Goal: Information Seeking & Learning: Learn about a topic

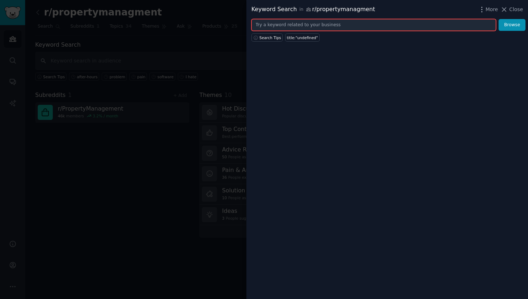
click at [347, 27] on input "text" at bounding box center [373, 25] width 245 height 12
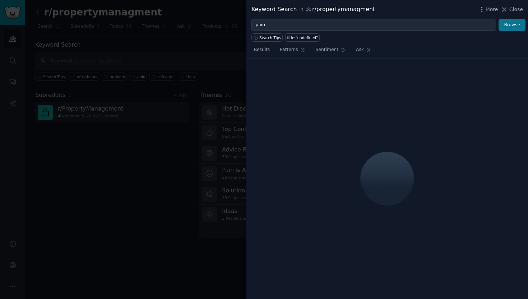
click at [511, 27] on button "Browse" at bounding box center [512, 25] width 27 height 12
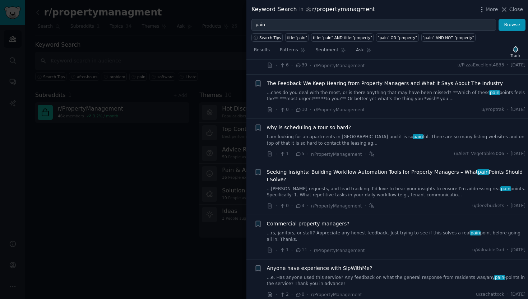
scroll to position [314, 0]
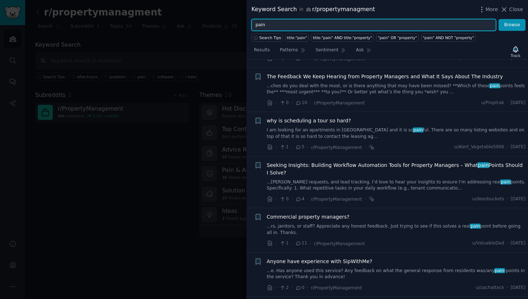
click at [337, 29] on input "pain" at bounding box center [373, 25] width 245 height 12
type input "p"
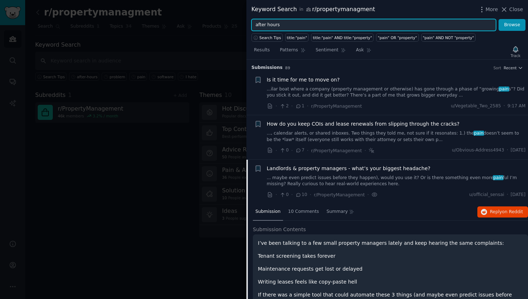
click at [512, 25] on button "Browse" at bounding box center [512, 25] width 27 height 12
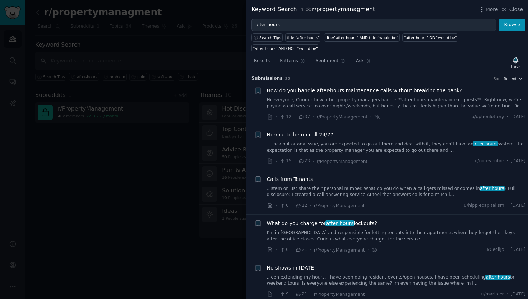
click at [413, 147] on link "... lock out or any issue, you are expected to go out there and deal with it, t…" at bounding box center [396, 147] width 259 height 13
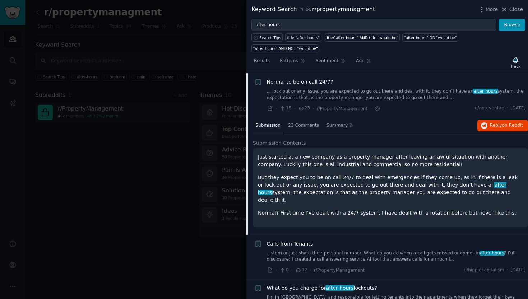
scroll to position [55, 0]
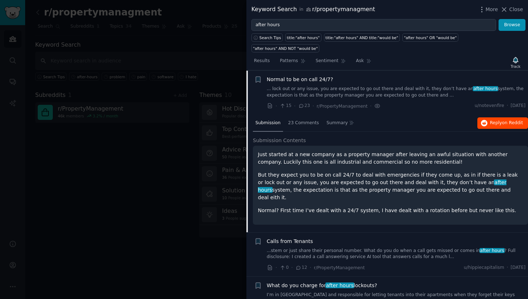
click at [510, 125] on button "Reply on Reddit" at bounding box center [502, 122] width 51 height 11
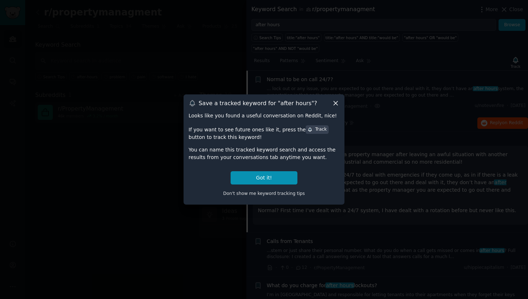
click at [334, 102] on icon at bounding box center [336, 103] width 4 height 4
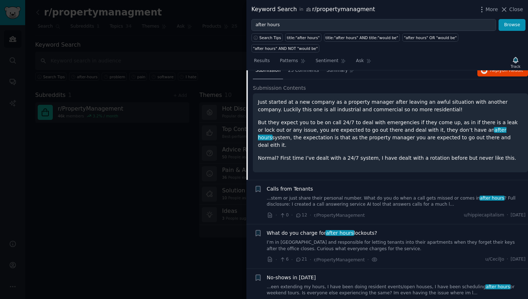
scroll to position [109, 0]
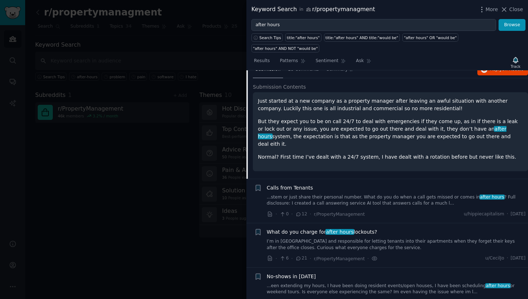
click at [345, 194] on link "...stem or just share their personal number. What do you do when a call gets mi…" at bounding box center [396, 200] width 259 height 13
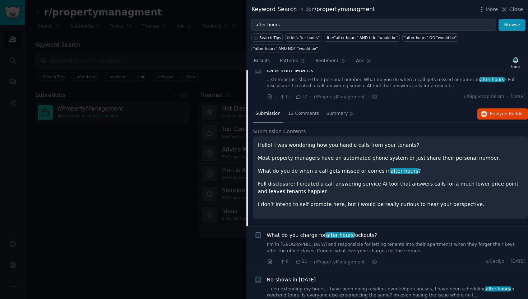
scroll to position [99, 0]
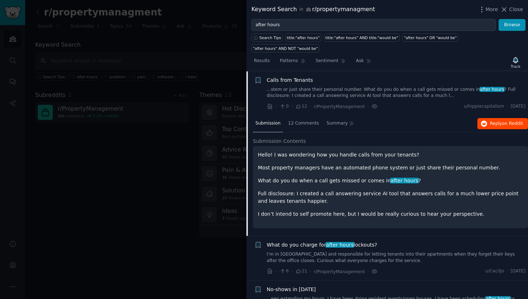
click at [504, 121] on span "on Reddit" at bounding box center [512, 123] width 21 height 5
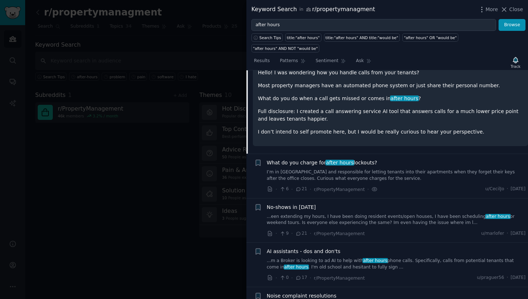
scroll to position [181, 0]
click at [390, 180] on link "I’m in [GEOGRAPHIC_DATA] and responsible for letting tenants into their apartme…" at bounding box center [396, 176] width 259 height 13
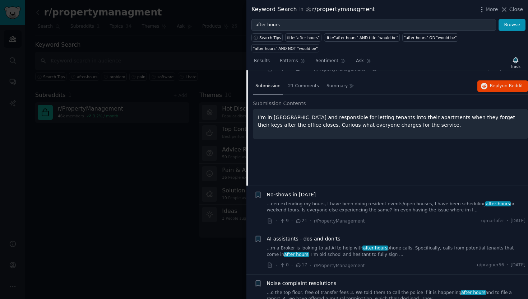
scroll to position [143, 0]
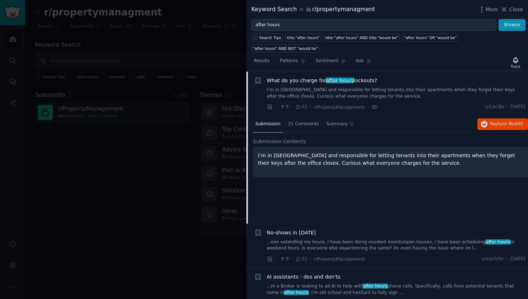
click at [384, 248] on link "...een extending my hours, I have been doing resident events/open houses, I hav…" at bounding box center [396, 245] width 259 height 13
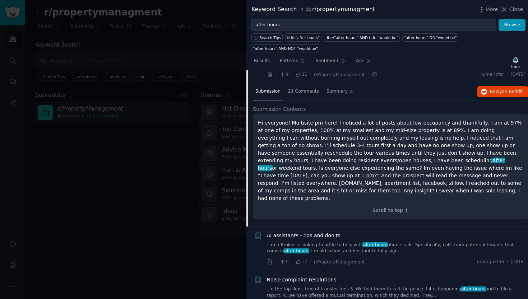
scroll to position [223, 0]
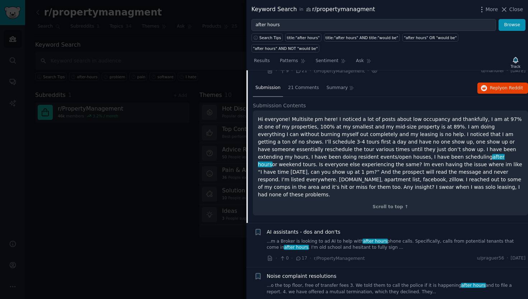
click at [390, 238] on link "...m a Broker is looking to ad AI to help with after hours phone calls. Specifi…" at bounding box center [396, 244] width 259 height 13
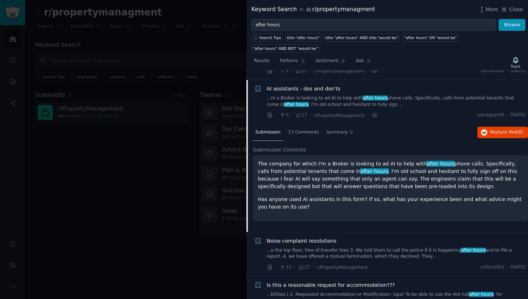
scroll to position [231, 0]
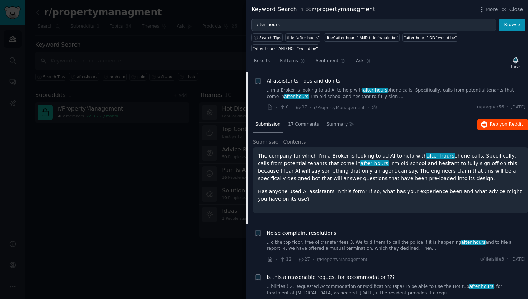
click at [495, 123] on span "Reply on Reddit" at bounding box center [506, 124] width 33 height 6
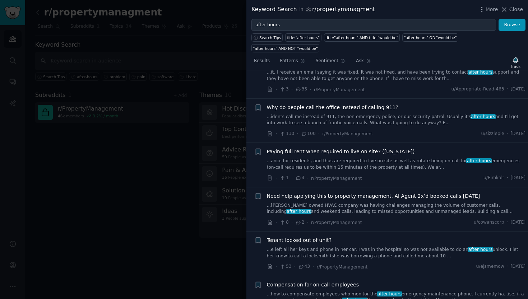
scroll to position [538, 0]
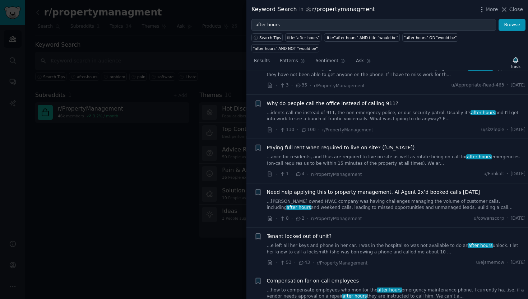
click at [317, 199] on link "...[PERSON_NAME] owned HVAC company was having challenges managing the volume o…" at bounding box center [396, 205] width 259 height 13
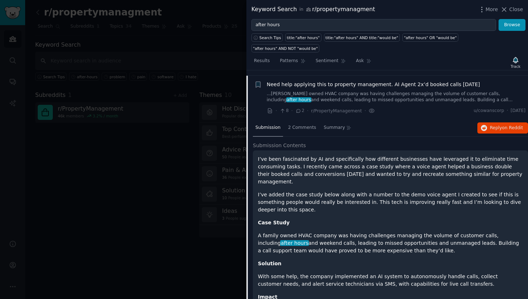
scroll to position [539, 0]
click at [500, 124] on span "Reply on Reddit" at bounding box center [506, 127] width 33 height 6
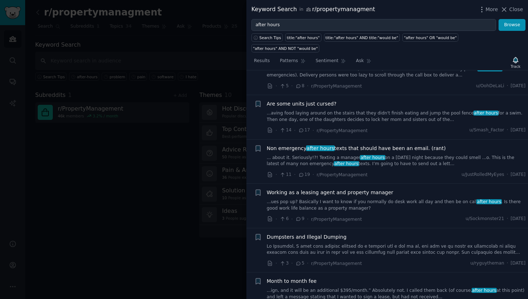
scroll to position [1477, 0]
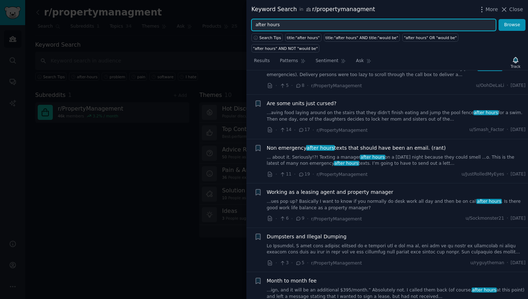
drag, startPoint x: 325, startPoint y: 22, endPoint x: 252, endPoint y: 27, distance: 72.7
click at [252, 27] on input "after hours" at bounding box center [373, 25] width 245 height 12
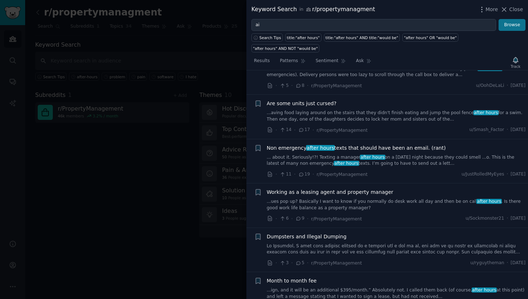
click at [520, 28] on button "Browse" at bounding box center [512, 25] width 27 height 12
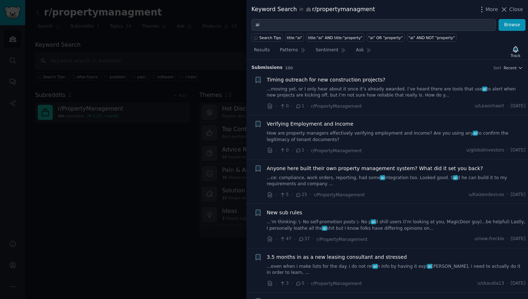
click at [377, 92] on link "...moving yet, or I only hear about it once it’s already awarded. I’ve heard th…" at bounding box center [396, 92] width 259 height 13
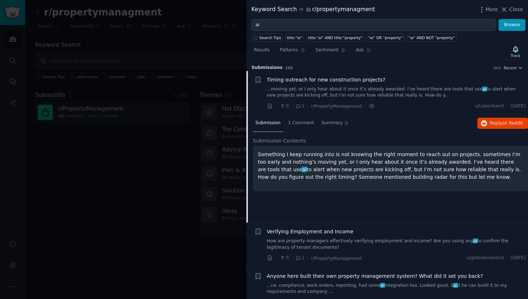
scroll to position [11, 0]
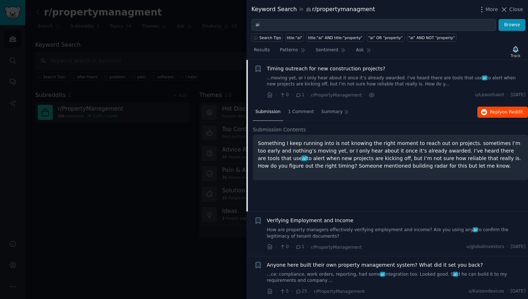
click at [494, 109] on span "Reply on Reddit" at bounding box center [506, 112] width 33 height 6
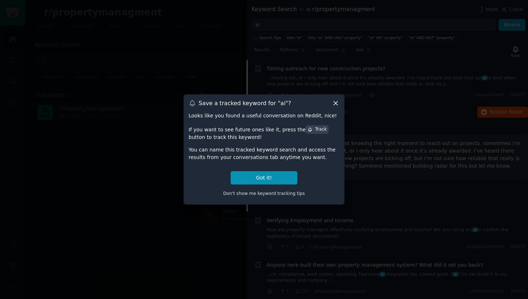
click at [335, 102] on icon at bounding box center [336, 103] width 8 height 8
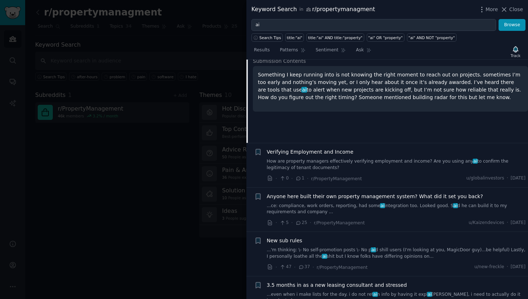
scroll to position [80, 0]
click at [385, 254] on link "...'m thinking: \- No self-promotion posts \- No p ai d shill users (I'm lookin…" at bounding box center [396, 252] width 259 height 13
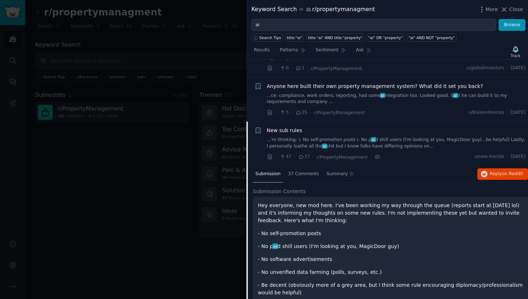
scroll to position [75, 0]
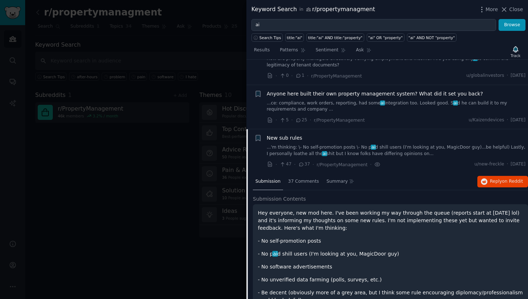
click at [411, 103] on link "...ce: compliance, work orders, reporting, had some ai integration too. Looked …" at bounding box center [396, 106] width 259 height 13
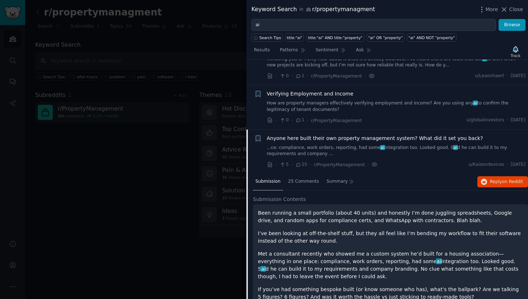
scroll to position [22, 0]
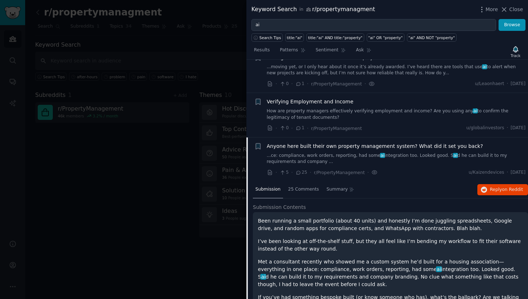
click at [431, 116] on link "How are property managers effectively verifying employment and income? Are you …" at bounding box center [396, 114] width 259 height 13
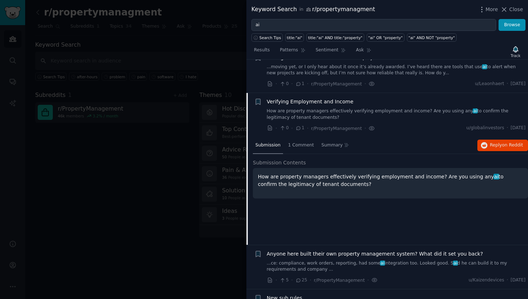
scroll to position [55, 0]
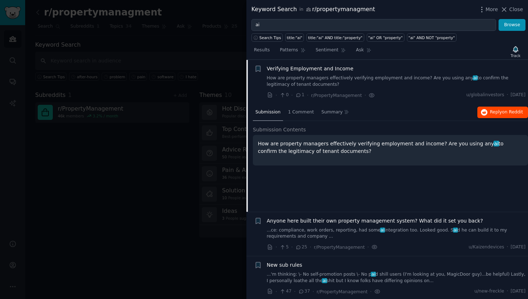
click at [491, 112] on span "Reply on Reddit" at bounding box center [506, 112] width 33 height 6
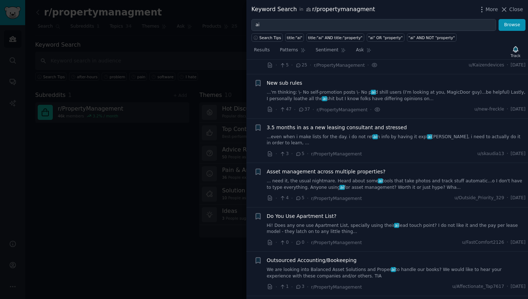
scroll to position [239, 0]
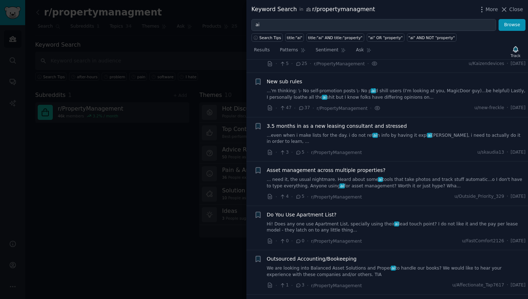
click at [296, 179] on link "... need it, the usual nightmare. Heard about some ai tools that take photos an…" at bounding box center [396, 183] width 259 height 13
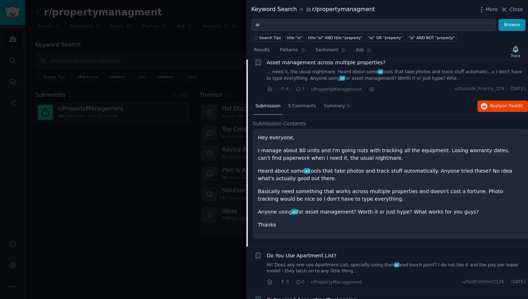
scroll to position [225, 0]
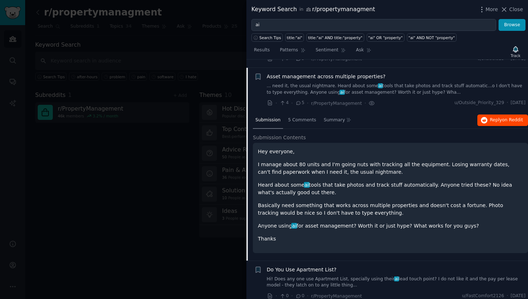
click at [502, 117] on span "on Reddit" at bounding box center [512, 119] width 21 height 5
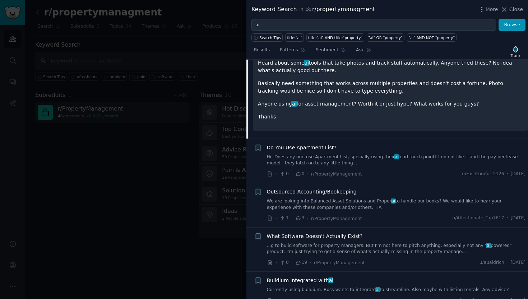
scroll to position [347, 0]
click at [383, 198] on link "We are looking into Balanced Asset Solutions and Proper ai to handle our books?…" at bounding box center [396, 204] width 259 height 13
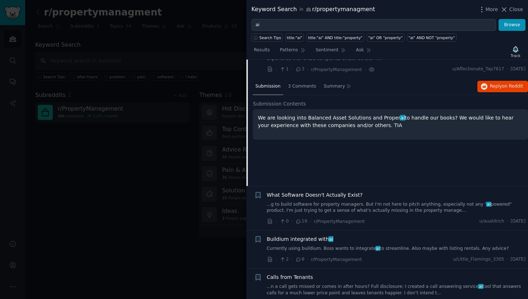
scroll to position [313, 0]
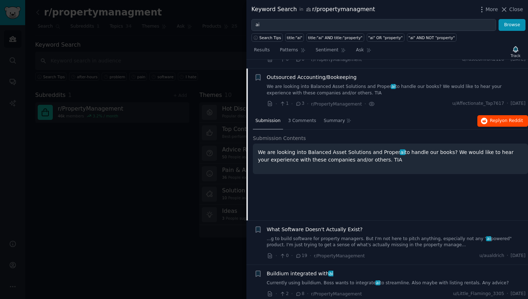
click at [492, 118] on span "Reply on Reddit" at bounding box center [506, 121] width 33 height 6
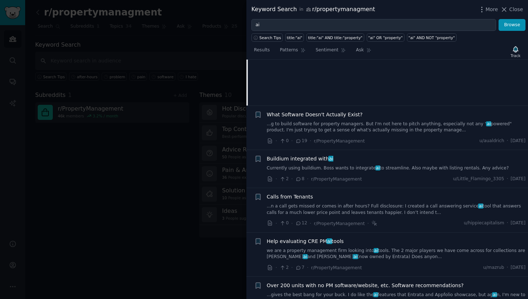
scroll to position [431, 0]
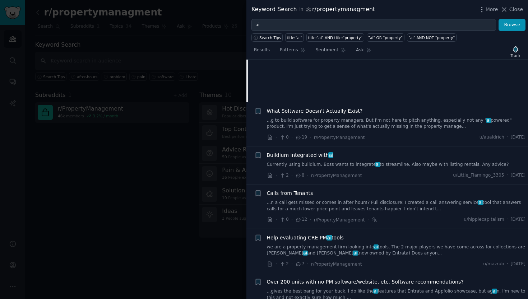
click at [354, 200] on link "...n a call gets missed or comes in after hours? Full disclosure: I created a c…" at bounding box center [396, 206] width 259 height 13
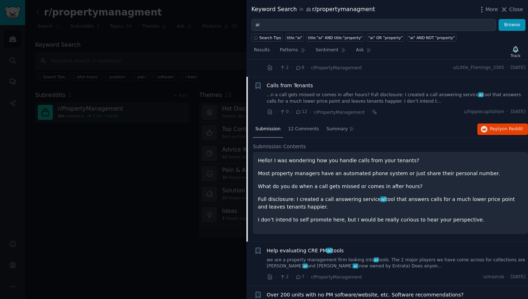
scroll to position [439, 0]
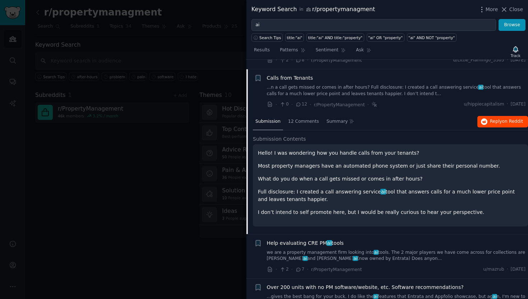
click at [490, 119] on span "Reply on Reddit" at bounding box center [506, 122] width 33 height 6
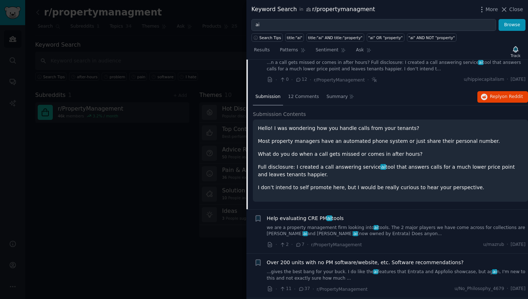
scroll to position [467, 0]
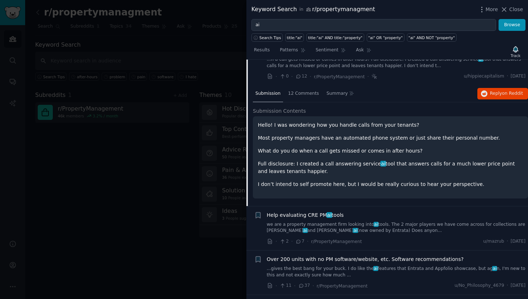
click at [381, 222] on link "we are a property management firm looking into ai tools. The 2 major players we…" at bounding box center [396, 228] width 259 height 13
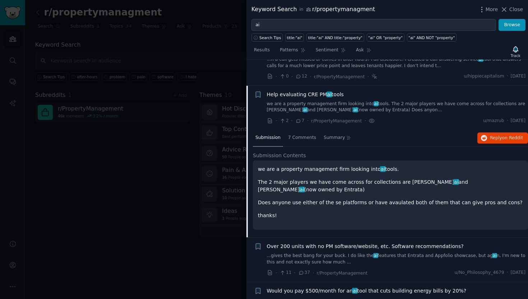
scroll to position [483, 0]
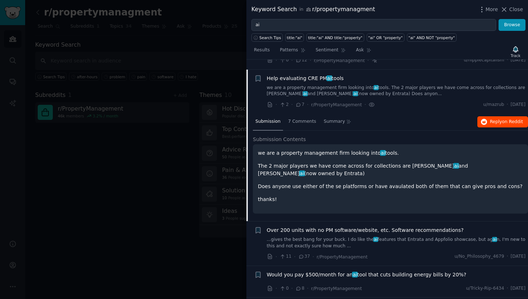
click at [492, 119] on span "Reply on Reddit" at bounding box center [506, 122] width 33 height 6
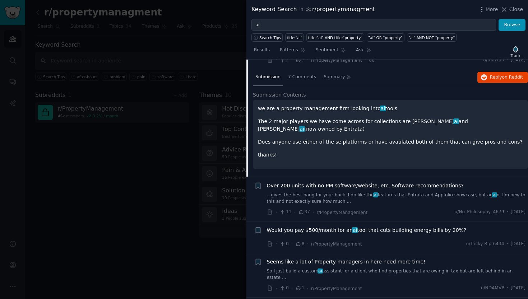
scroll to position [528, 0]
click at [319, 226] on span "Would you pay $500/month for an ai tool that cuts building energy bills by 20%?" at bounding box center [367, 230] width 200 height 8
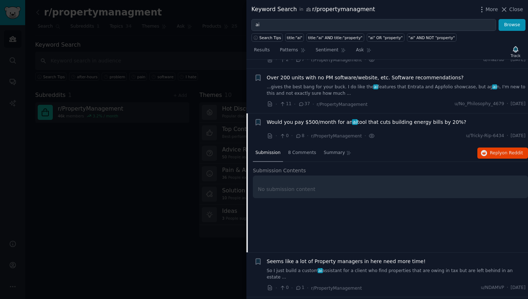
scroll to position [571, 0]
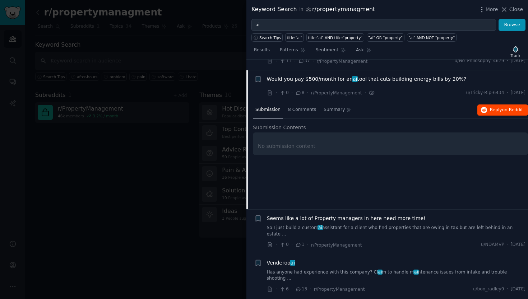
click at [492, 107] on span "Reply on Reddit" at bounding box center [506, 110] width 33 height 6
click at [365, 225] on link "So I just build a custom ai assistant for a client who find properties that are…" at bounding box center [396, 231] width 259 height 13
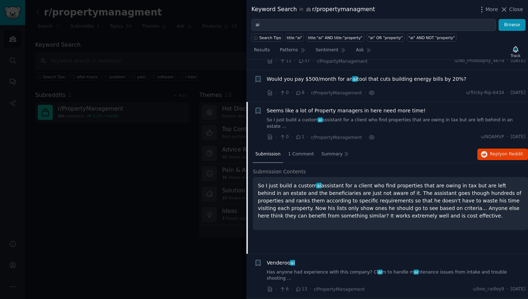
scroll to position [603, 0]
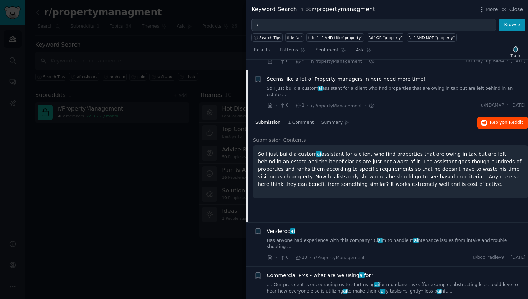
click at [497, 120] on span "Reply on Reddit" at bounding box center [506, 123] width 33 height 6
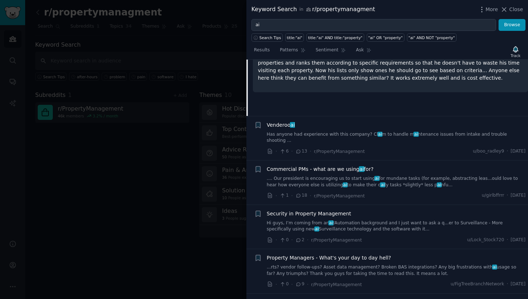
scroll to position [714, 0]
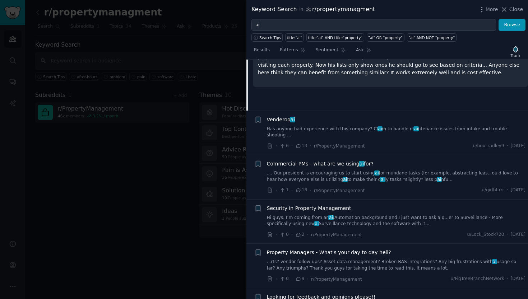
click at [347, 215] on link "Hi guys, I’m coming from an ai /Automation background and I just want to ask a …" at bounding box center [396, 221] width 259 height 13
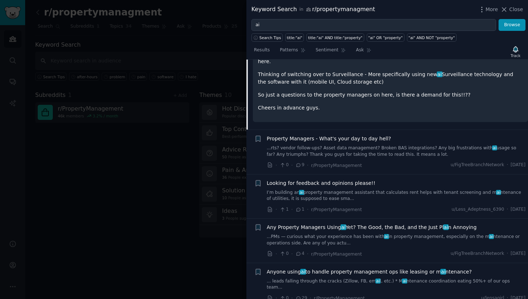
scroll to position [849, 0]
click at [392, 233] on link "...PMs — curious what your experience has been with ai in property management, …" at bounding box center [396, 239] width 259 height 13
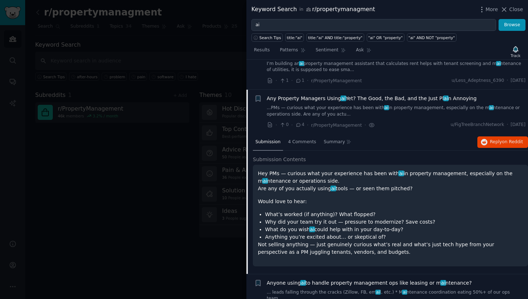
scroll to position [854, 0]
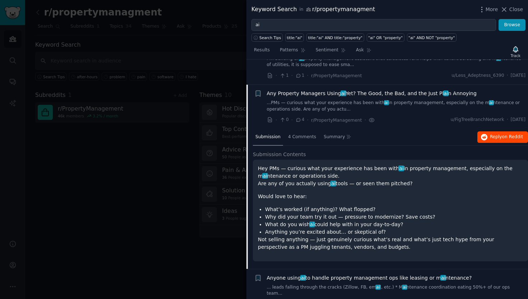
click at [492, 134] on span "Reply on Reddit" at bounding box center [506, 137] width 33 height 6
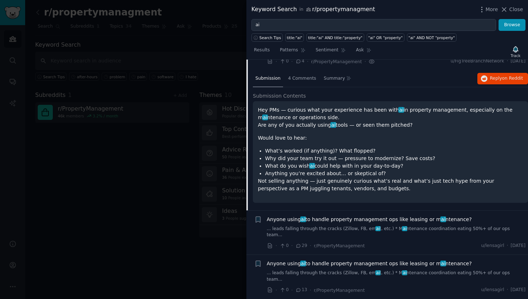
scroll to position [913, 0]
click at [397, 226] on link "... leads falling through the cracks (Zillow, FB, em ai l, etc.) * M ai ntenanc…" at bounding box center [396, 232] width 259 height 13
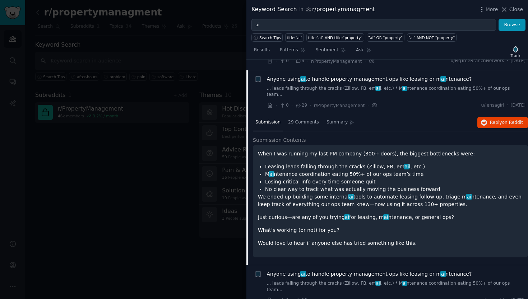
scroll to position [898, 0]
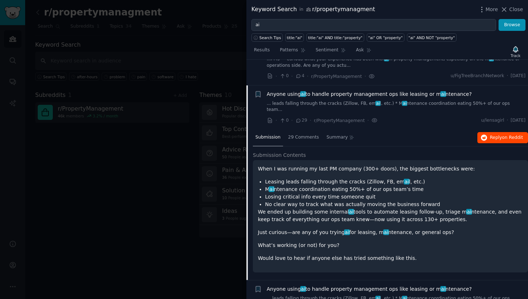
click at [490, 135] on span "Reply on Reddit" at bounding box center [506, 138] width 33 height 6
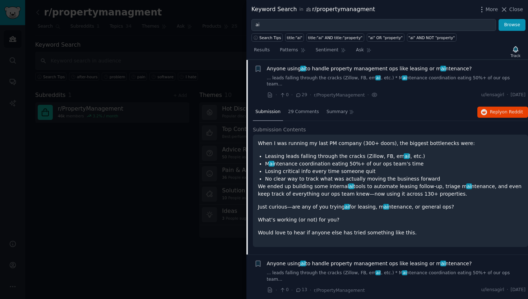
scroll to position [924, 0]
click at [326, 259] on span "Anyone using ai to handle property management ops like leasing or m ai ntenance?" at bounding box center [369, 263] width 205 height 8
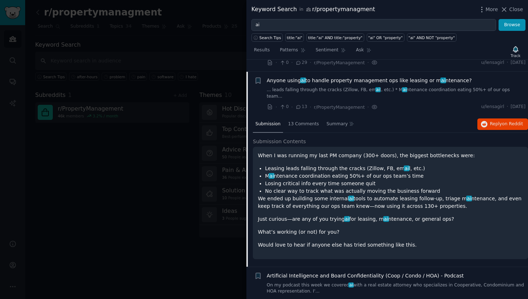
scroll to position [957, 0]
click at [321, 281] on link "On my podcast this week we covered ai with a real estate attorney who specializ…" at bounding box center [396, 287] width 259 height 13
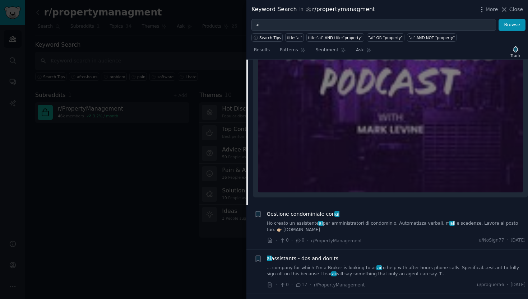
scroll to position [1266, 0]
click at [298, 264] on link "... company for which I'm a Broker is looking to ad ai to help with after hours…" at bounding box center [396, 270] width 259 height 13
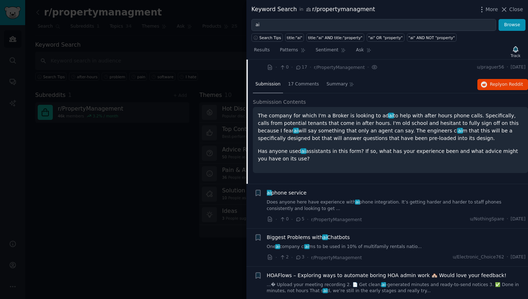
scroll to position [1062, 0]
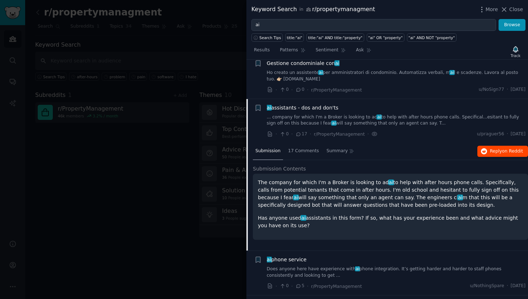
click at [513, 149] on span "on Reddit" at bounding box center [512, 151] width 21 height 5
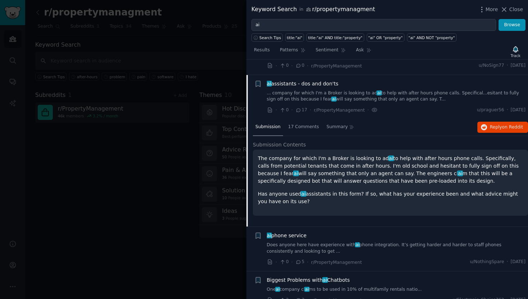
scroll to position [1089, 0]
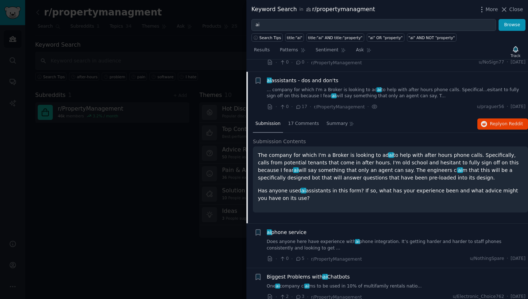
click at [324, 239] on link "Does anyone here have experience with ai phone integration. It’s getting harder…" at bounding box center [396, 245] width 259 height 13
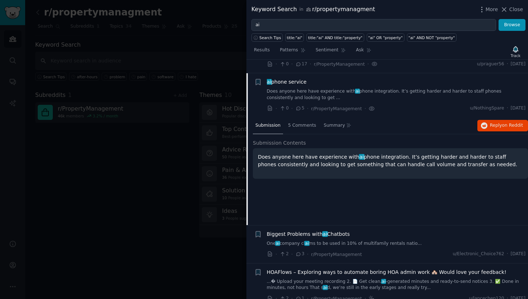
scroll to position [1137, 0]
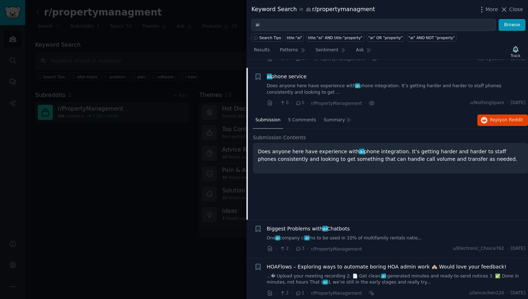
click at [340, 235] on link "One ai company cl ai ms to be used in 10% of multifamily rentals natio..." at bounding box center [396, 238] width 259 height 6
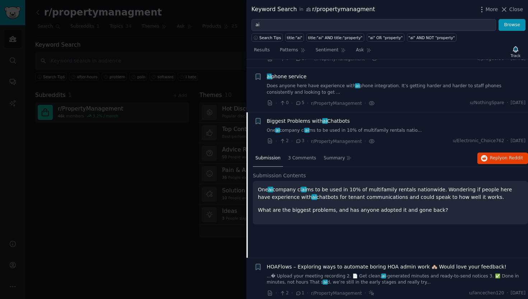
scroll to position [1150, 0]
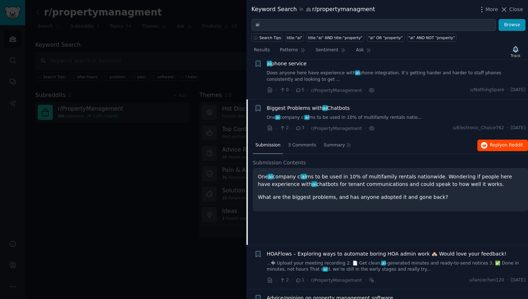
click at [498, 142] on span "Reply on Reddit" at bounding box center [506, 145] width 33 height 6
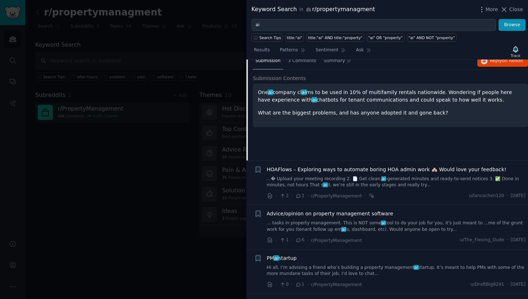
scroll to position [1237, 0]
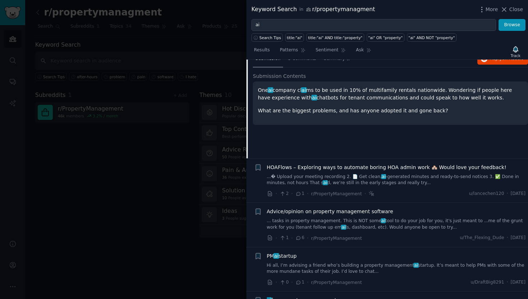
click at [302, 263] on link "Hi all, I’m advising a friend who’s building a property management ai startup. …" at bounding box center [396, 269] width 259 height 13
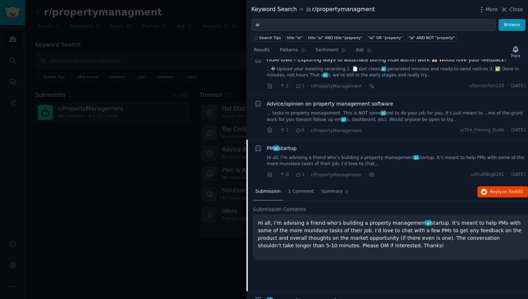
scroll to position [1276, 0]
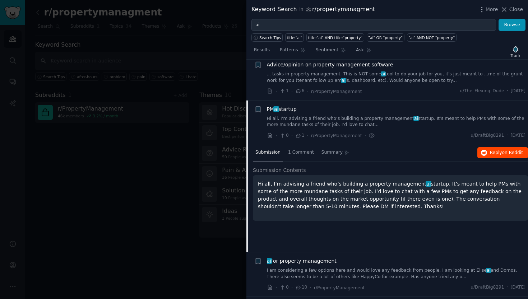
click at [509, 150] on span "on Reddit" at bounding box center [512, 152] width 21 height 5
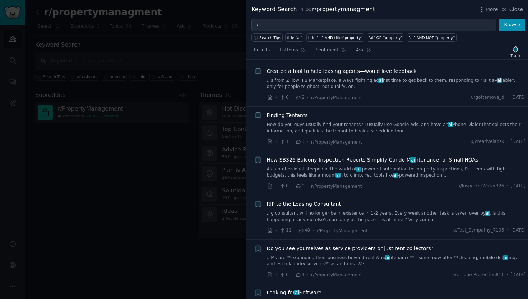
scroll to position [1511, 0]
click at [338, 210] on link "...g consultant will no longer be in existence in 1-2 years. Every week another…" at bounding box center [396, 216] width 259 height 13
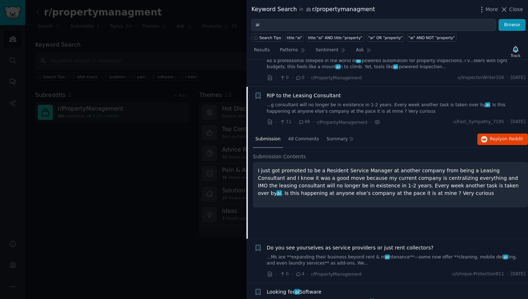
scroll to position [1496, 0]
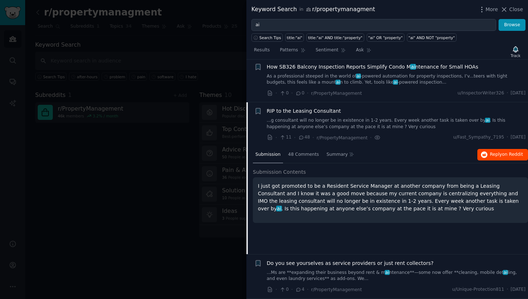
click at [491, 152] on span "Reply on Reddit" at bounding box center [506, 155] width 33 height 6
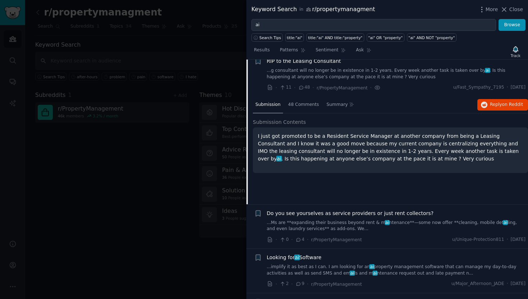
scroll to position [1548, 0]
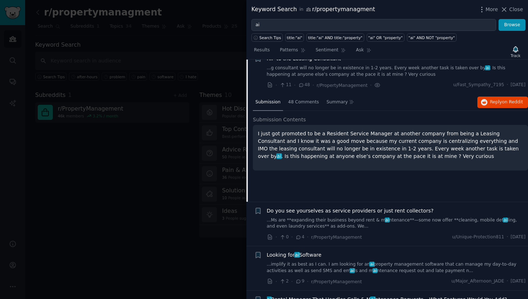
click at [290, 217] on link "...Ms are **expanding their business beyond rent & m ai ntenance**—some now off…" at bounding box center [396, 223] width 259 height 13
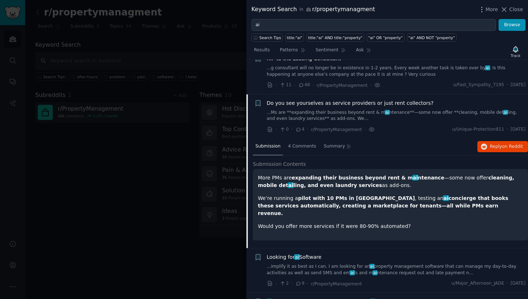
scroll to position [1540, 0]
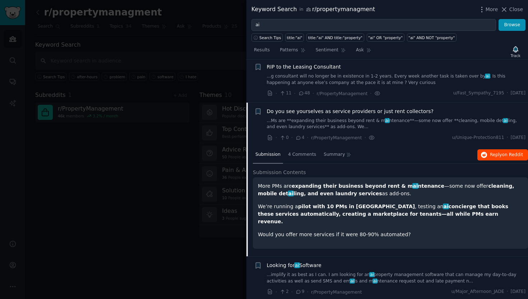
click at [495, 152] on span "Reply on Reddit" at bounding box center [506, 155] width 33 height 6
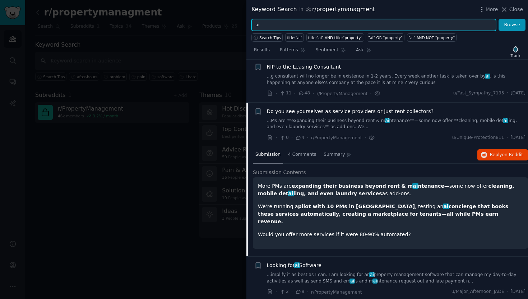
click at [345, 28] on input "ai" at bounding box center [373, 25] width 245 height 12
type input "a"
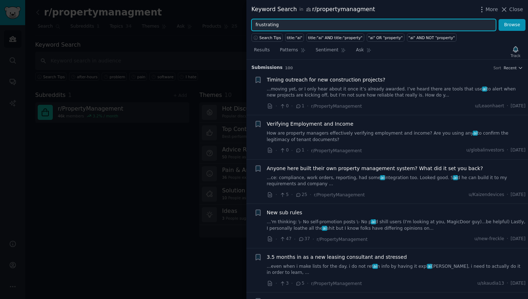
type input "frustrating"
click at [512, 25] on button "Browse" at bounding box center [512, 25] width 27 height 12
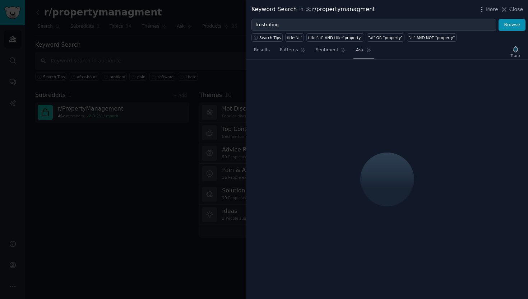
click at [356, 50] on span "Ask" at bounding box center [360, 50] width 8 height 6
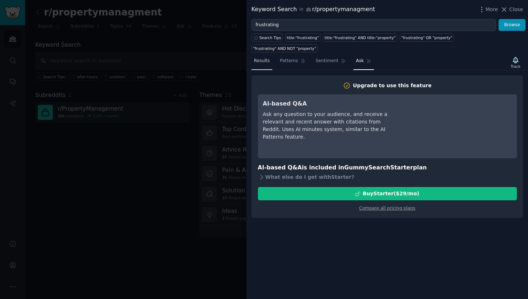
click at [267, 58] on span "Results" at bounding box center [262, 61] width 16 height 6
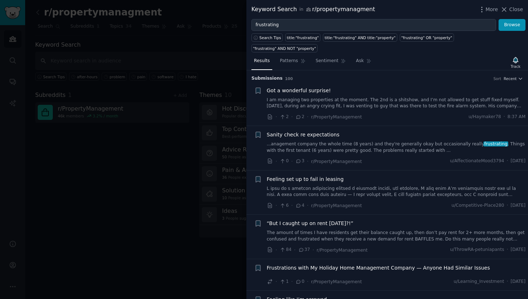
click at [394, 131] on div "Sanity check re expectations ...anagement company the whole time (8 years) and …" at bounding box center [396, 142] width 259 height 23
click at [391, 141] on link "...anagement company the whole time (8 years) and they're generally okay but oc…" at bounding box center [396, 147] width 259 height 13
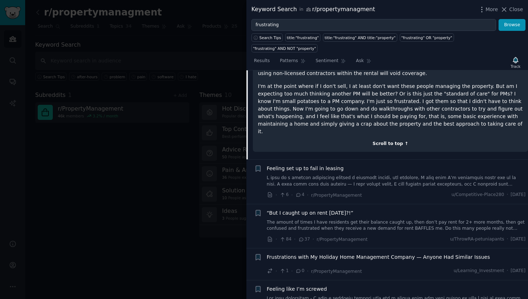
scroll to position [312, 0]
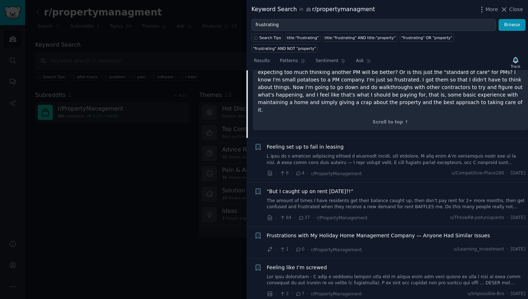
click at [312, 153] on link at bounding box center [396, 159] width 259 height 13
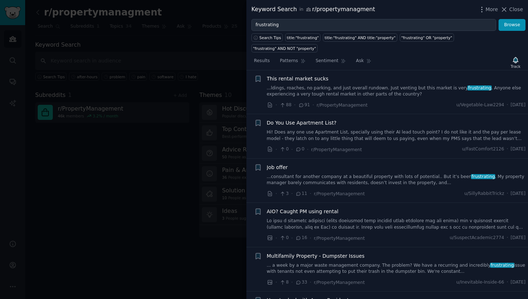
scroll to position [734, 0]
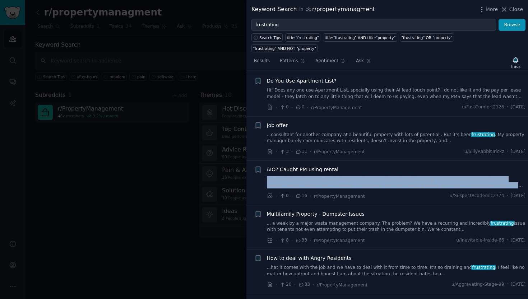
click at [409, 176] on link at bounding box center [396, 182] width 259 height 13
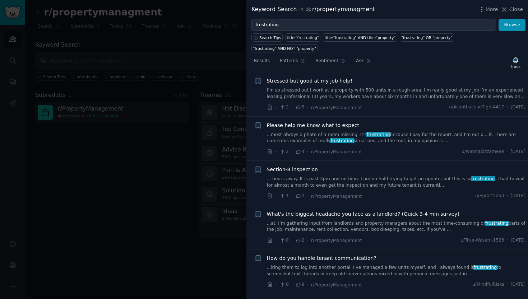
scroll to position [1325, 0]
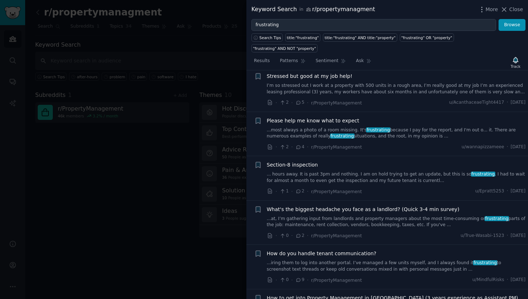
click at [397, 216] on link "...at, I’m gathering input from landlords and property managers about the most …" at bounding box center [396, 222] width 259 height 13
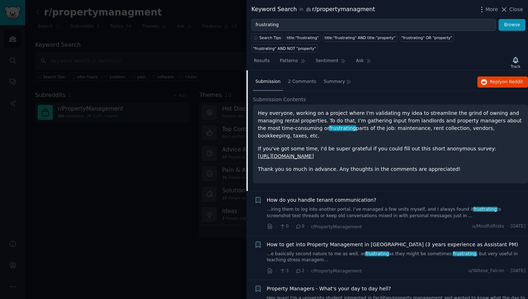
scroll to position [962, 0]
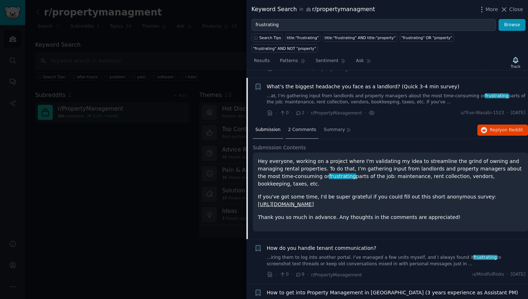
click at [311, 127] on span "2 Comments" at bounding box center [302, 130] width 28 height 6
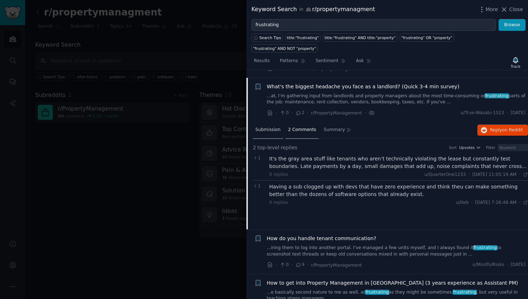
click at [275, 122] on div "Submission" at bounding box center [268, 130] width 30 height 17
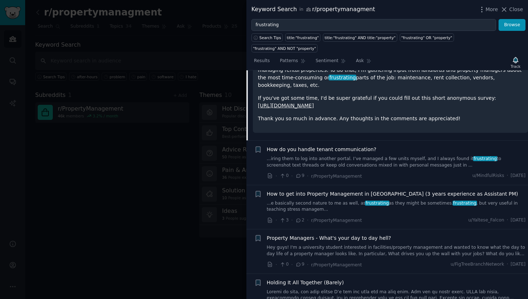
scroll to position [1065, 0]
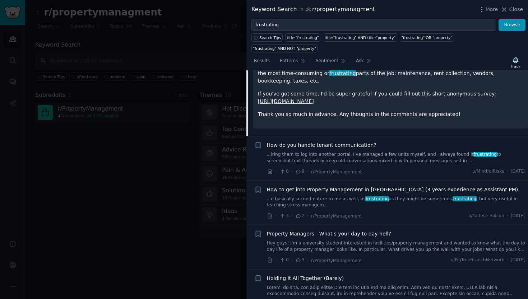
click at [302, 152] on link "...iring them to log into another portal. I’ve managed a few units myself, and …" at bounding box center [396, 158] width 259 height 13
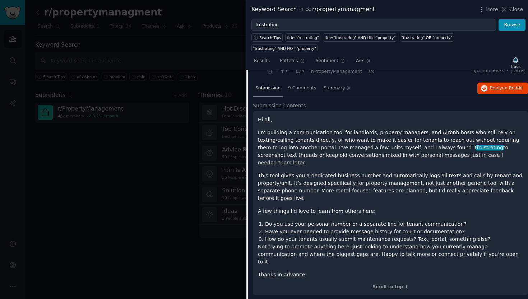
scroll to position [1046, 0]
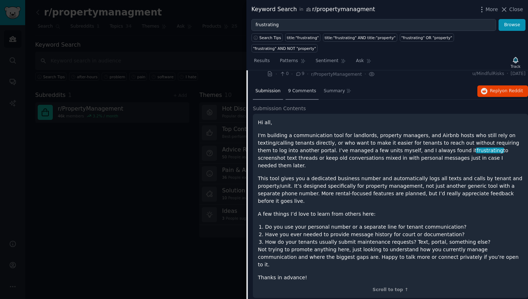
click at [300, 88] on span "9 Comments" at bounding box center [302, 91] width 28 height 6
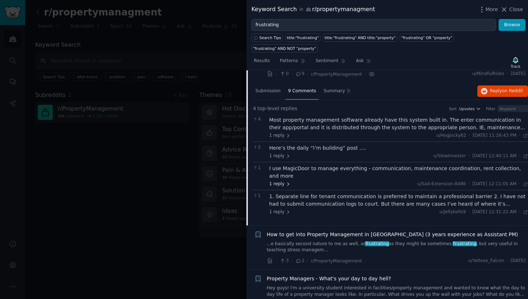
click at [283, 181] on span "1 reply" at bounding box center [280, 184] width 22 height 6
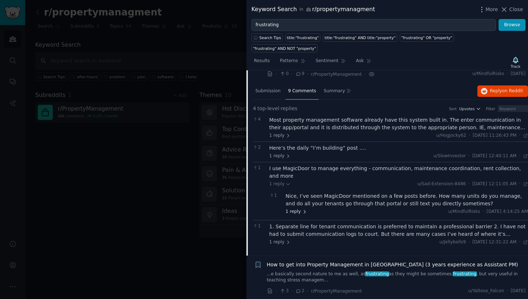
click at [296, 209] on span "1 reply" at bounding box center [297, 212] width 22 height 6
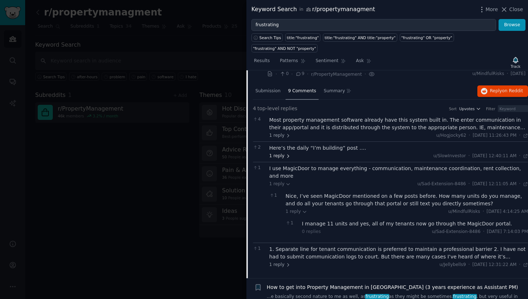
click at [285, 153] on span "1 reply" at bounding box center [280, 156] width 22 height 6
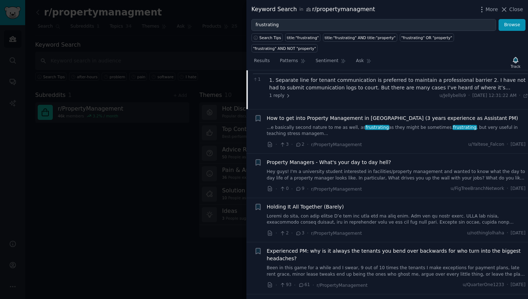
scroll to position [1246, 0]
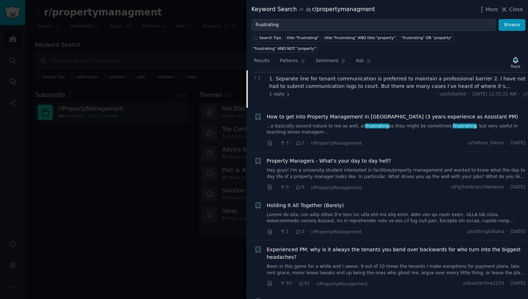
click at [298, 141] on icon at bounding box center [298, 143] width 6 height 5
click at [297, 123] on link "...e basically second nature to me as well, as frustrating as they might be som…" at bounding box center [396, 129] width 259 height 13
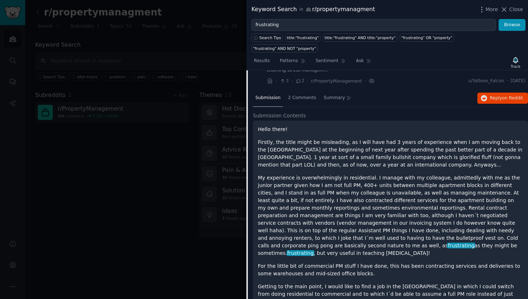
scroll to position [1050, 0]
